Goal: Task Accomplishment & Management: Manage account settings

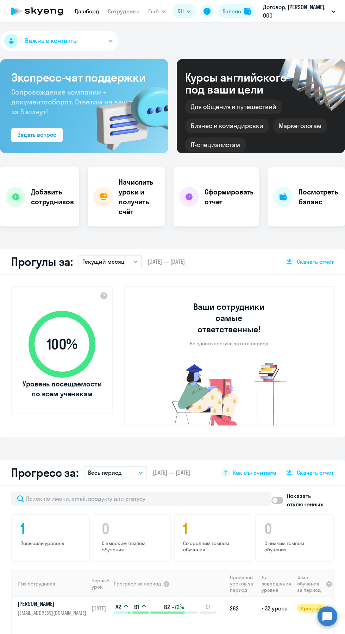
select select "30"
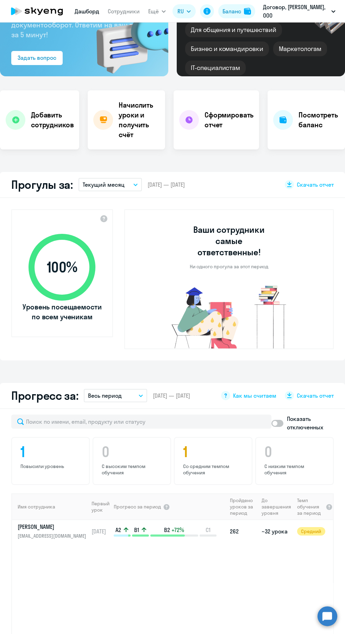
scroll to position [8, 0]
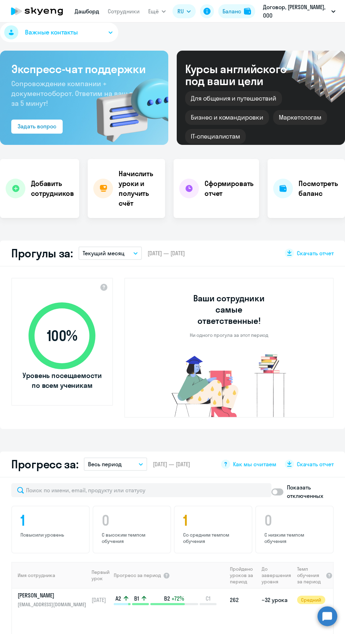
click at [133, 188] on h4 "Начислить уроки и получить счёт" at bounding box center [139, 188] width 41 height 39
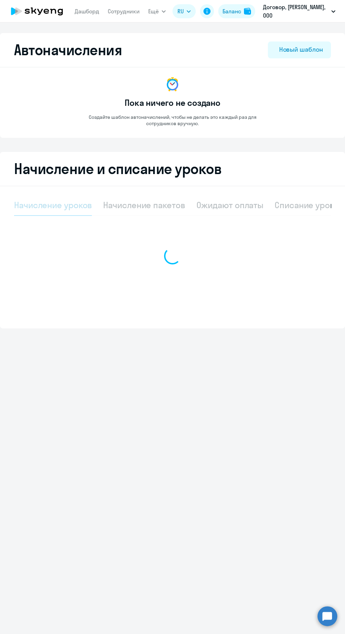
select select "10"
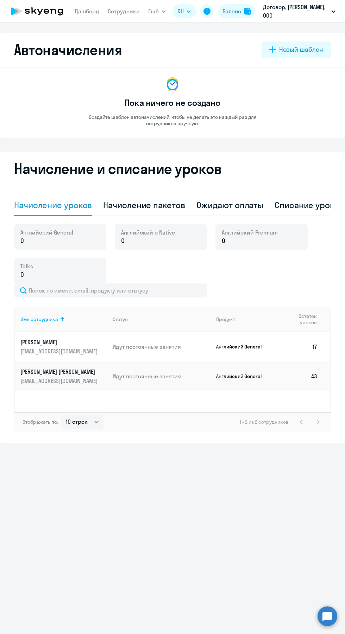
click at [151, 207] on div "Начисление пакетов" at bounding box center [144, 204] width 82 height 11
select select "10"
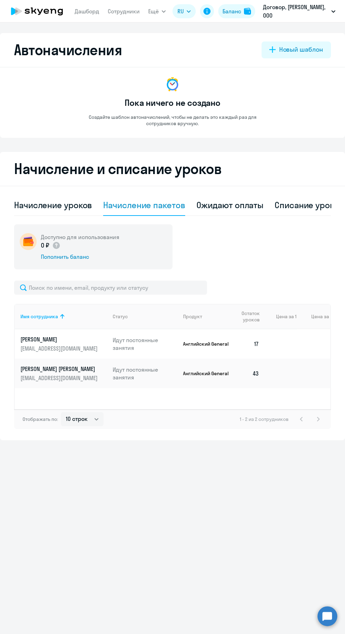
click at [149, 249] on div "Доступно для использования 0 ₽ Пополнить баланс" at bounding box center [93, 246] width 158 height 45
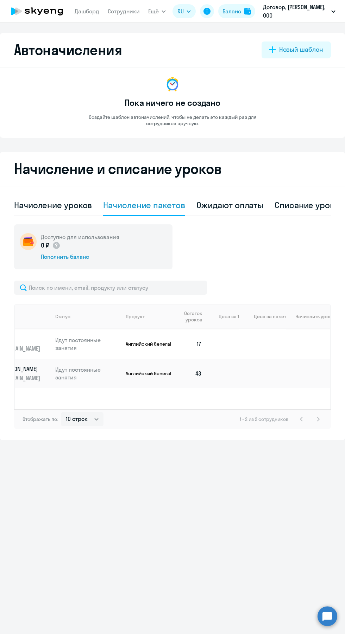
scroll to position [0, 70]
click at [319, 344] on select "Выбрать 4 8 16 32 64 96 128" at bounding box center [310, 344] width 29 height 8
click at [296, 340] on select "Выбрать 4 8 16 32 64 96 128" at bounding box center [310, 344] width 29 height 8
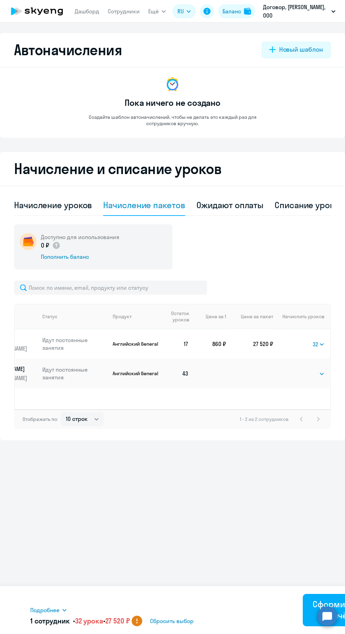
click at [319, 344] on select "Выбрать 4 8 16 32 64 96 128" at bounding box center [318, 344] width 12 height 8
click at [312, 340] on select "Выбрать 4 8 16 32 64 96 128" at bounding box center [318, 344] width 12 height 8
click at [321, 345] on select "Выбрать 4 8 16 32 64 96 128" at bounding box center [318, 344] width 12 height 8
click at [312, 340] on select "Выбрать 4 8 16 32 64 96 128" at bounding box center [318, 344] width 12 height 8
click at [316, 344] on select "Выбрать 4 8 16 32 64 96 128" at bounding box center [318, 344] width 11 height 8
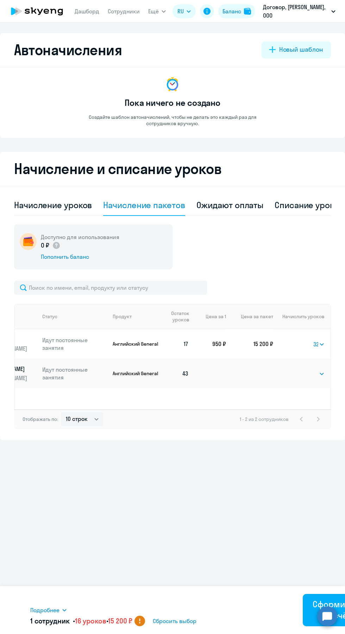
click at [313, 340] on select "Выбрать 4 8 16 32 64 96 128" at bounding box center [318, 344] width 11 height 8
click at [319, 346] on select "Выбрать 4 8 16 32 64 96 128" at bounding box center [318, 344] width 12 height 8
click at [312, 340] on select "Выбрать 4 8 16 32 64 96 128" at bounding box center [318, 344] width 12 height 8
click at [313, 345] on select "Выбрать 4 8 16 32 64 96 128" at bounding box center [318, 344] width 12 height 8
click at [312, 340] on select "Выбрать 4 8 16 32 64 96 128" at bounding box center [318, 344] width 12 height 8
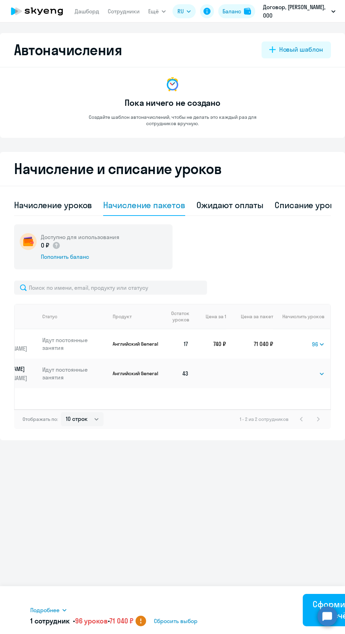
click at [321, 347] on select "Выбрать 4 8 16 32 64 96 128" at bounding box center [318, 344] width 13 height 8
click at [312, 340] on select "Выбрать 4 8 16 32 64 96 128" at bounding box center [318, 344] width 13 height 8
click at [317, 347] on select "Выбрать 4 8 16 32 64 96 128" at bounding box center [319, 344] width 9 height 8
select select "32"
click at [315, 340] on select "Выбрать 4 8 16 32 64 96 128" at bounding box center [319, 344] width 9 height 8
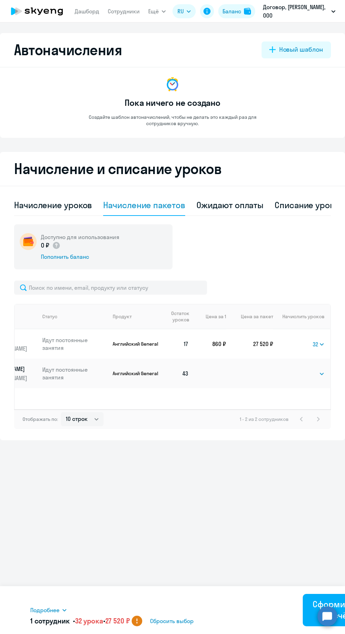
click at [315, 345] on select "Выбрать 4 8 16 32 64 96 128" at bounding box center [318, 344] width 12 height 8
click at [181, 622] on span "Сбросить выбор" at bounding box center [172, 621] width 44 height 8
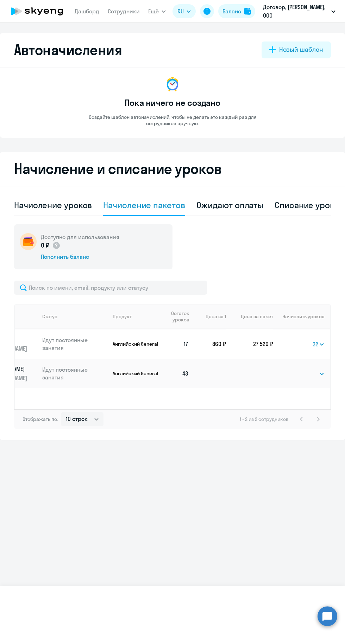
select select
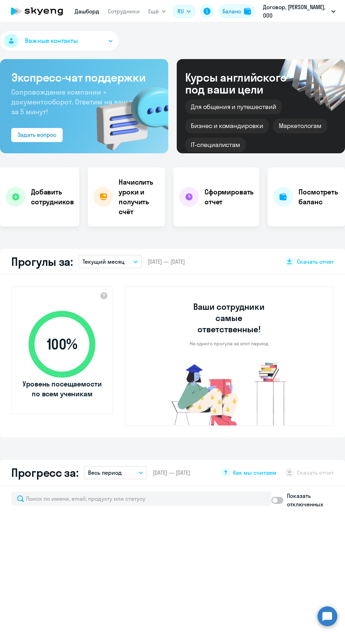
select select "30"
